Goal: Check status

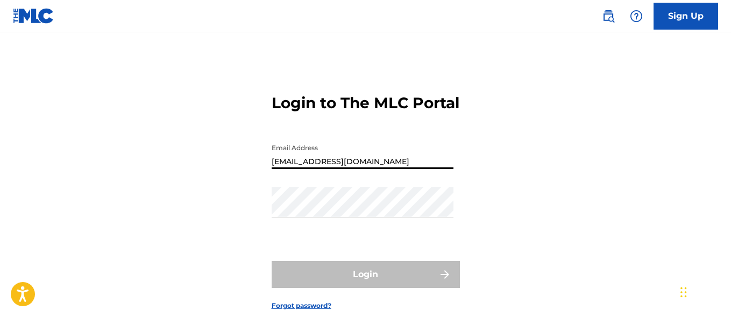
type input "[EMAIL_ADDRESS][DOMAIN_NAME]"
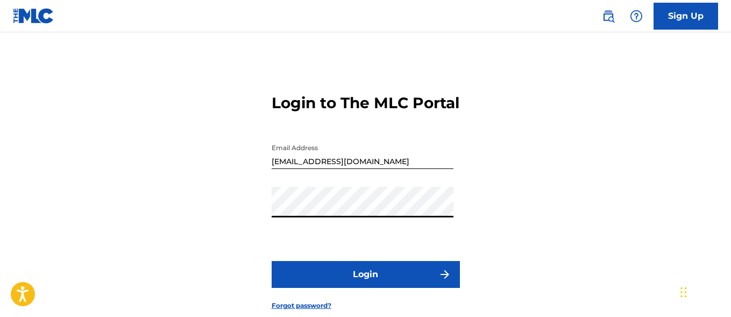
click at [365, 288] on button "Login" at bounding box center [366, 274] width 188 height 27
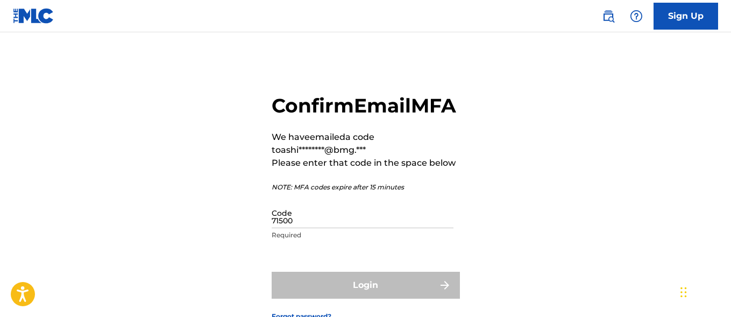
type input "715002"
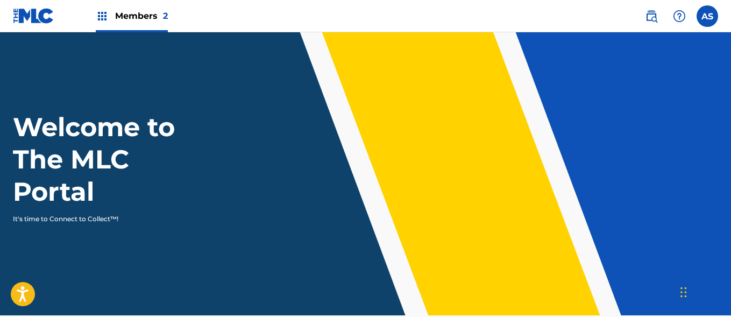
click at [102, 16] on img at bounding box center [102, 16] width 13 height 13
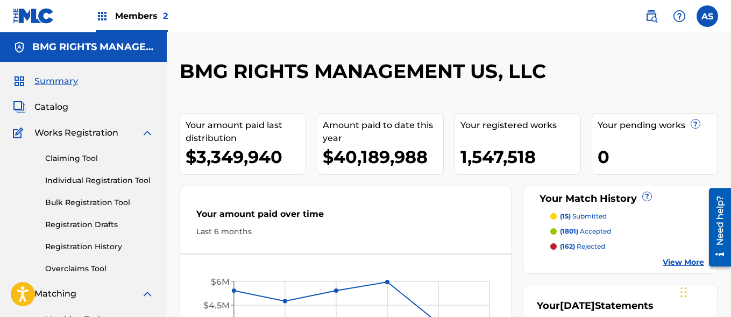
scroll to position [233, 0]
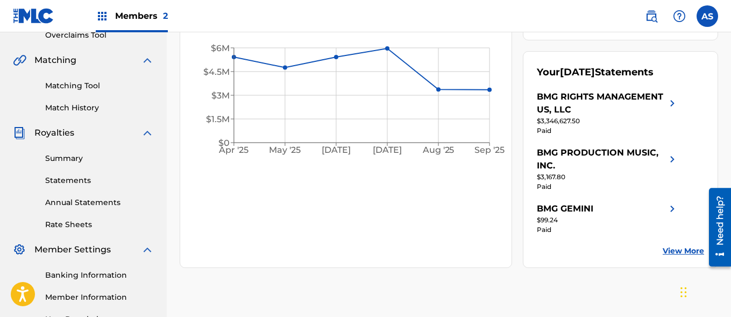
click at [99, 158] on link "Summary" at bounding box center [99, 158] width 109 height 11
